Goal: Task Accomplishment & Management: Manage account settings

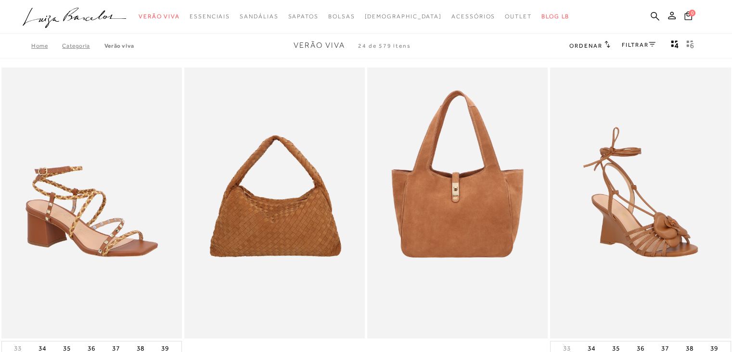
click at [61, 22] on icon ".a{fill-rule:evenodd;}" at bounding box center [75, 18] width 104 height 20
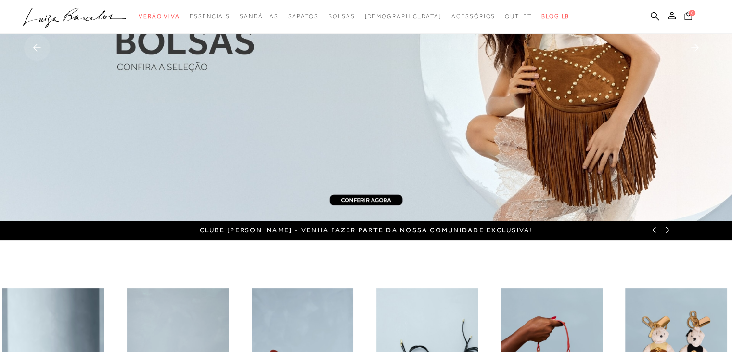
scroll to position [120, 0]
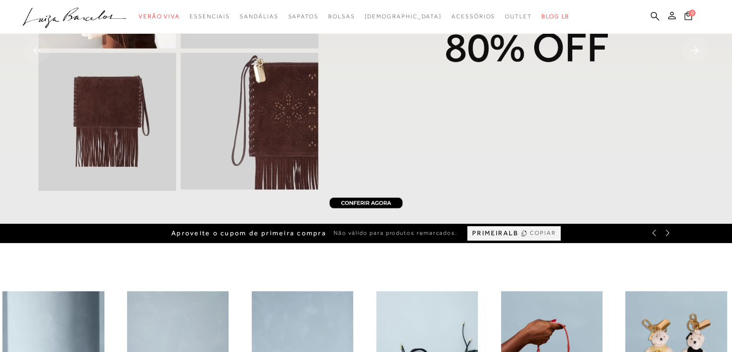
click at [667, 17] on button at bounding box center [672, 17] width 13 height 13
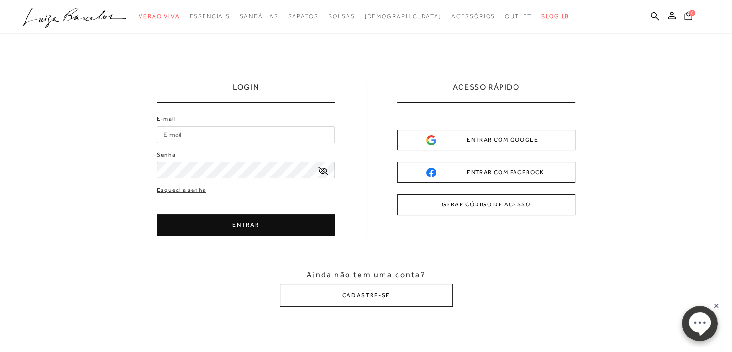
click at [208, 141] on input "E-mail" at bounding box center [246, 134] width 178 height 17
type input "[EMAIL_ADDRESS][DOMAIN_NAME]"
click at [207, 233] on button "ENTRAR" at bounding box center [246, 225] width 178 height 22
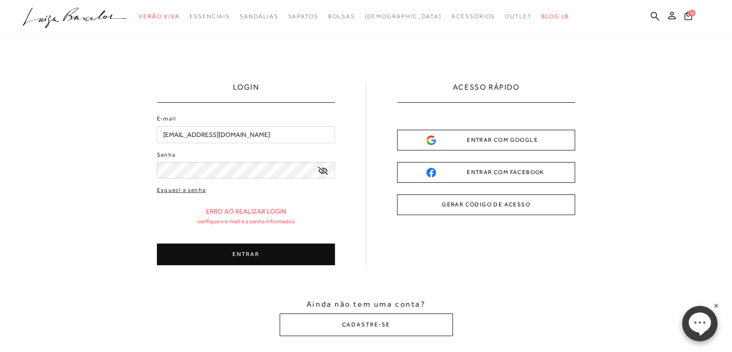
click at [227, 257] on button "ENTRAR" at bounding box center [246, 254] width 178 height 22
click at [192, 187] on link "Esqueci a senha" at bounding box center [181, 189] width 49 height 9
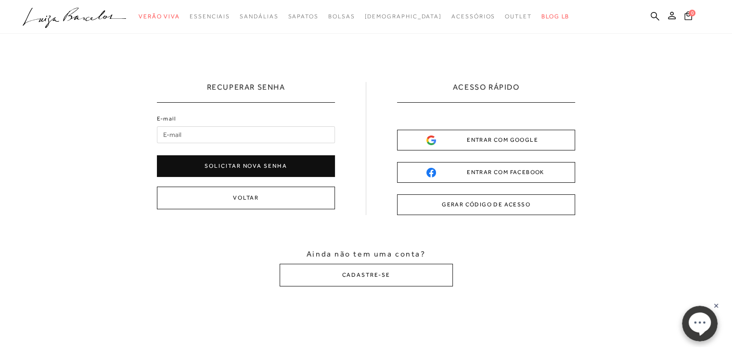
click at [231, 139] on input "E-mail" at bounding box center [246, 134] width 178 height 17
type input "[EMAIL_ADDRESS][DOMAIN_NAME]"
click at [235, 164] on button "Solicitar nova senha" at bounding box center [246, 166] width 178 height 22
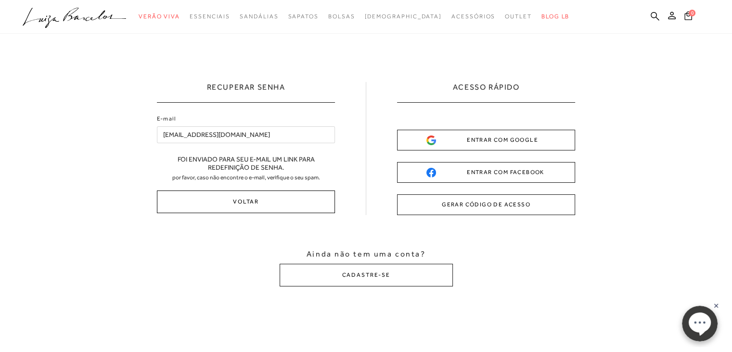
click at [267, 201] on button "Voltar" at bounding box center [246, 201] width 178 height 23
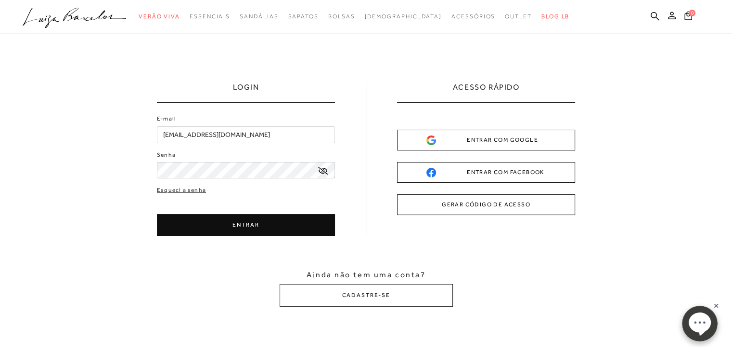
click at [322, 170] on icon at bounding box center [323, 171] width 10 height 8
click at [280, 225] on button "ENTRAR" at bounding box center [246, 225] width 178 height 22
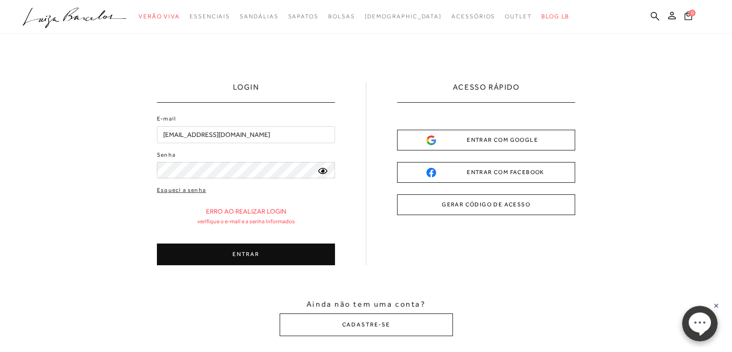
click at [260, 255] on button "ENTRAR" at bounding box center [246, 254] width 178 height 22
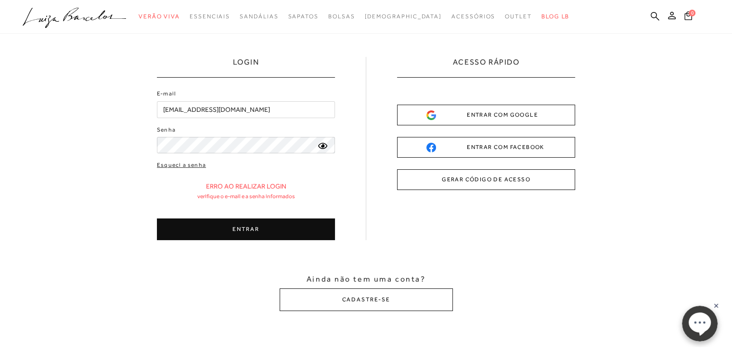
scroll to position [48, 0]
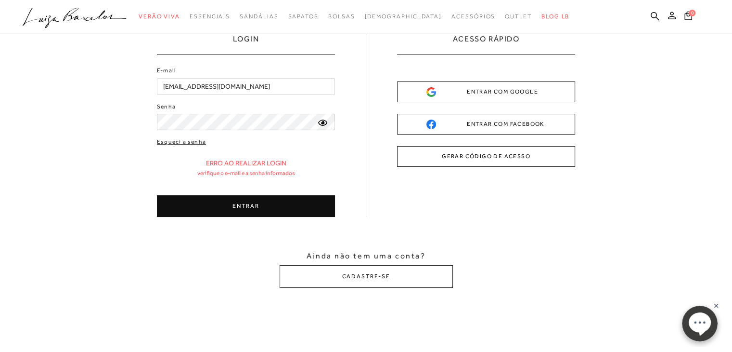
click at [225, 205] on button "ENTRAR" at bounding box center [246, 206] width 178 height 22
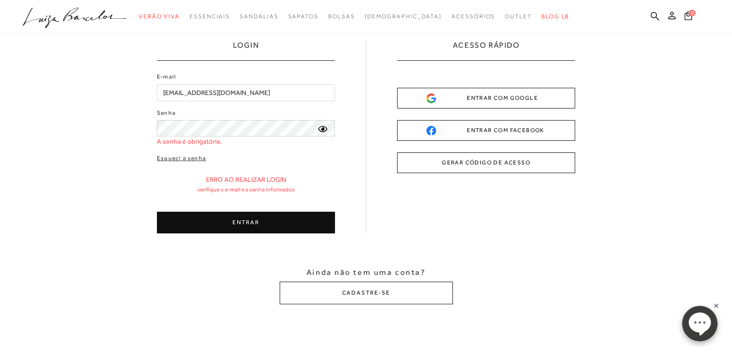
scroll to position [0, 0]
